Goal: Find specific page/section: Find specific page/section

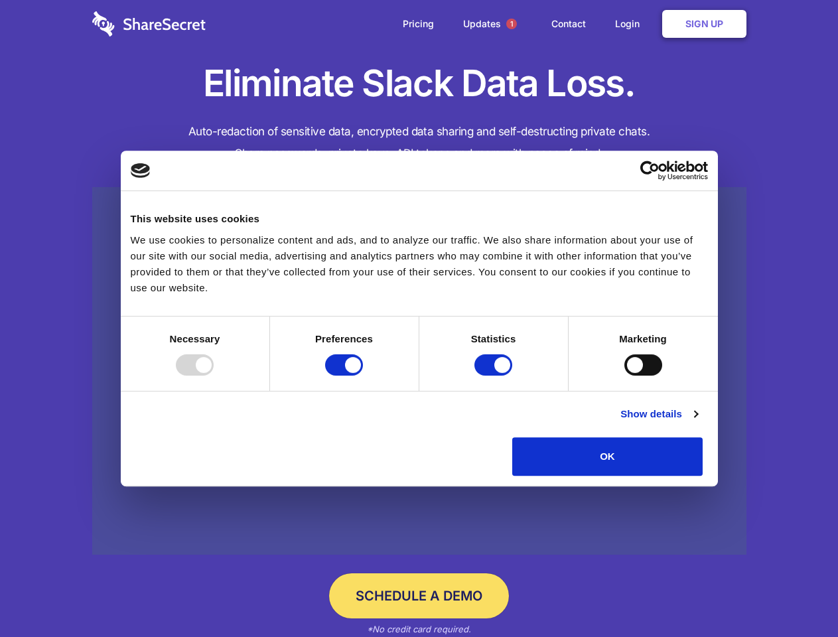
click at [214, 376] on div at bounding box center [195, 364] width 38 height 21
click at [363, 376] on input "Preferences" at bounding box center [344, 364] width 38 height 21
checkbox input "false"
click at [495, 376] on input "Statistics" at bounding box center [493, 364] width 38 height 21
checkbox input "false"
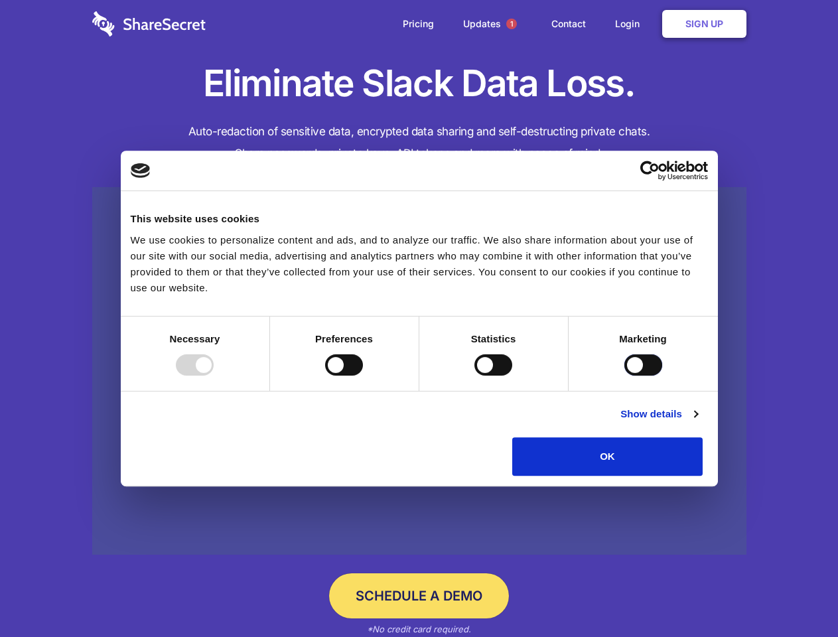
click at [624, 376] on input "Marketing" at bounding box center [643, 364] width 38 height 21
checkbox input "true"
click at [697, 422] on link "Show details" at bounding box center [658, 414] width 77 height 16
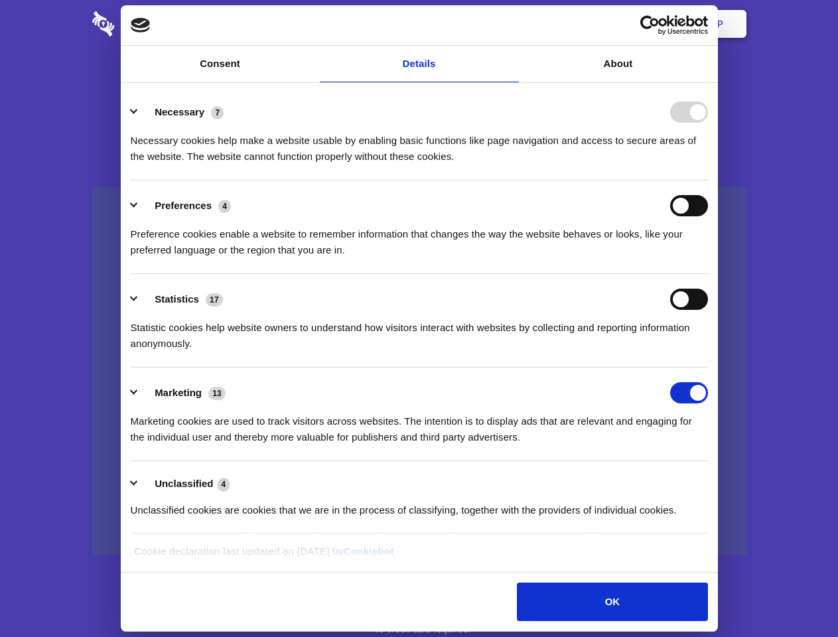
click at [714, 480] on ul "Necessary 7 Necessary cookies help make a website usable by enabling basic func…" at bounding box center [419, 310] width 590 height 447
click at [511, 24] on span "1" at bounding box center [511, 24] width 11 height 11
